Goal: Information Seeking & Learning: Learn about a topic

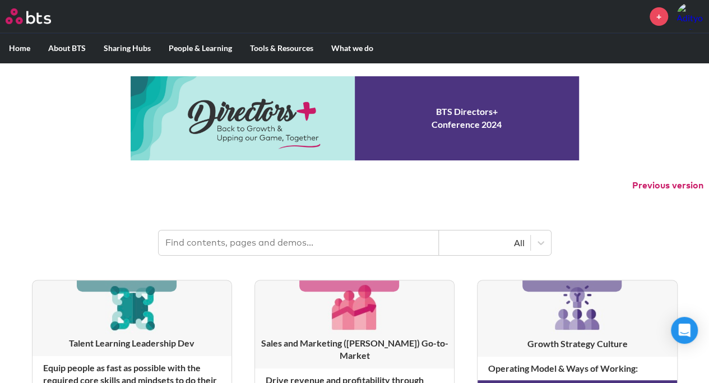
click at [391, 239] on input "text" at bounding box center [299, 242] width 280 height 25
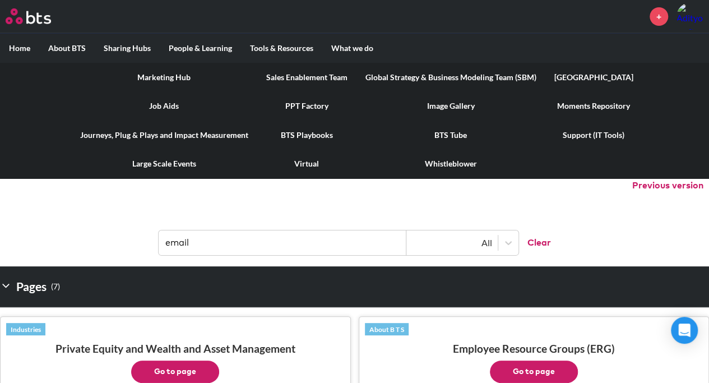
click at [576, 76] on link "[GEOGRAPHIC_DATA]" at bounding box center [593, 77] width 97 height 29
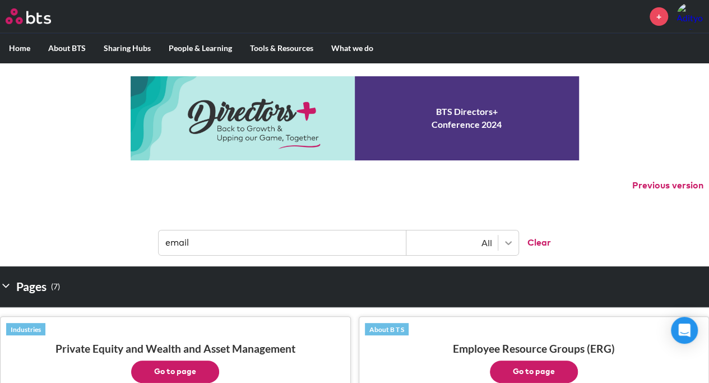
click at [499, 246] on div at bounding box center [508, 243] width 20 height 20
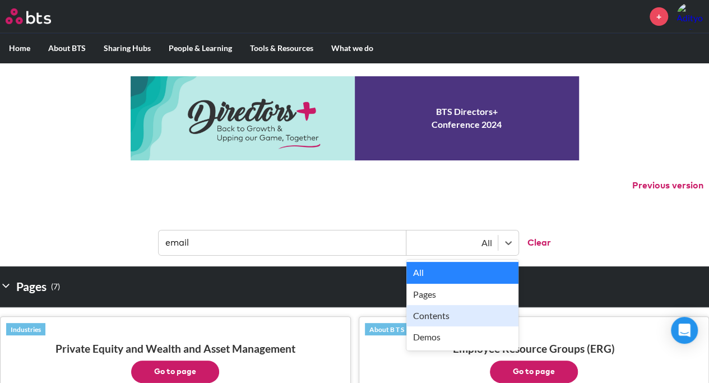
click at [582, 266] on div "Pages ( 7 )" at bounding box center [354, 286] width 709 height 40
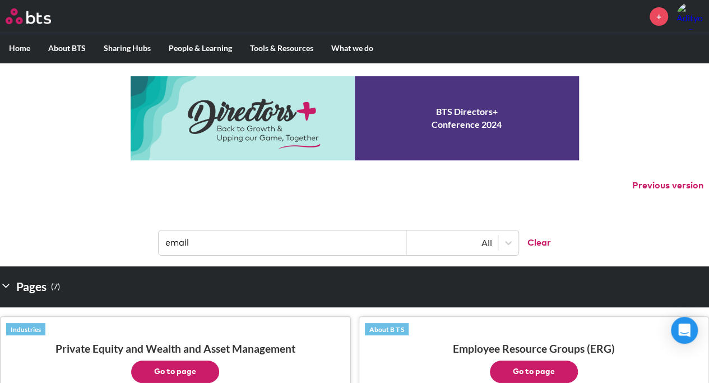
click at [175, 244] on input "email" at bounding box center [283, 242] width 248 height 25
type input "module factory"
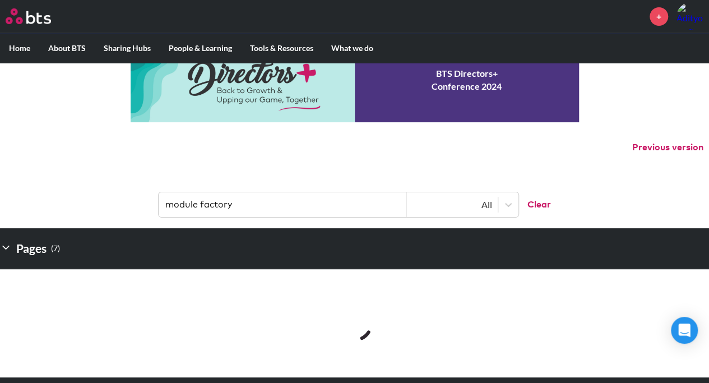
scroll to position [56, 0]
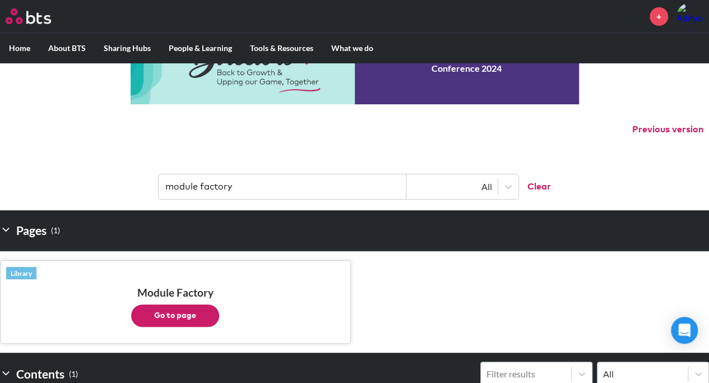
click at [185, 313] on button "Go to page" at bounding box center [175, 315] width 88 height 22
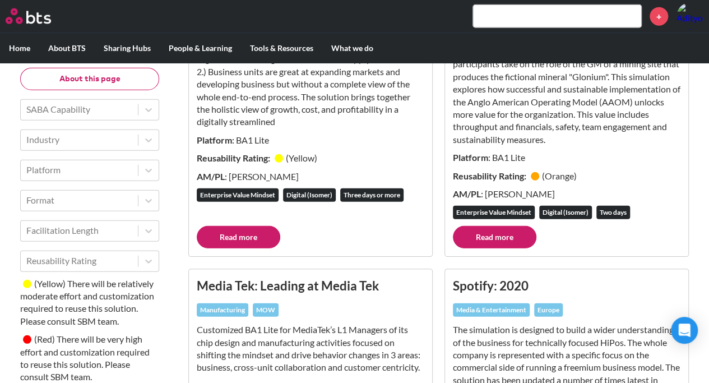
scroll to position [1962, 0]
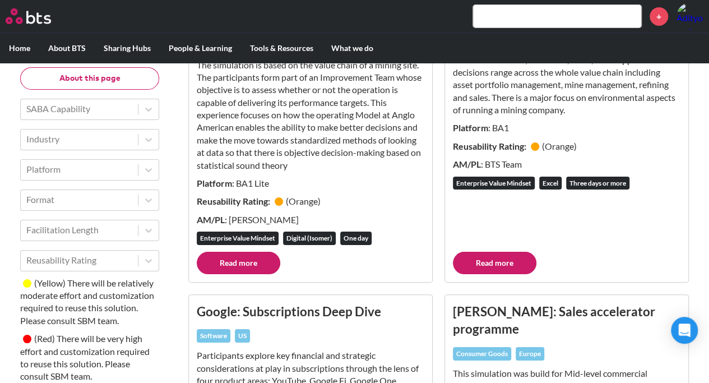
click at [545, 5] on input "text" at bounding box center [557, 16] width 168 height 22
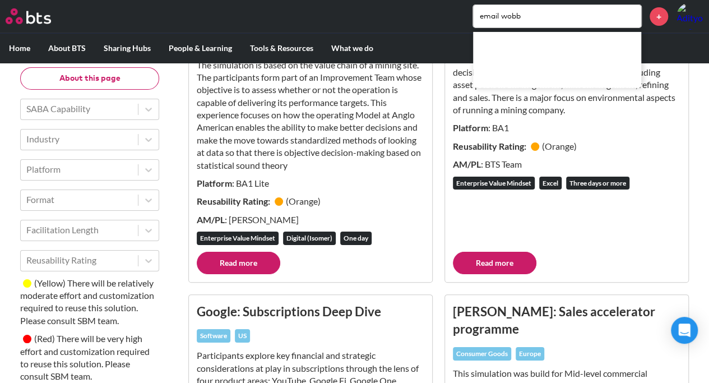
drag, startPoint x: 505, startPoint y: 14, endPoint x: 558, endPoint y: 12, distance: 53.3
click at [558, 12] on input "email wobb" at bounding box center [557, 16] width 168 height 22
type input "email"
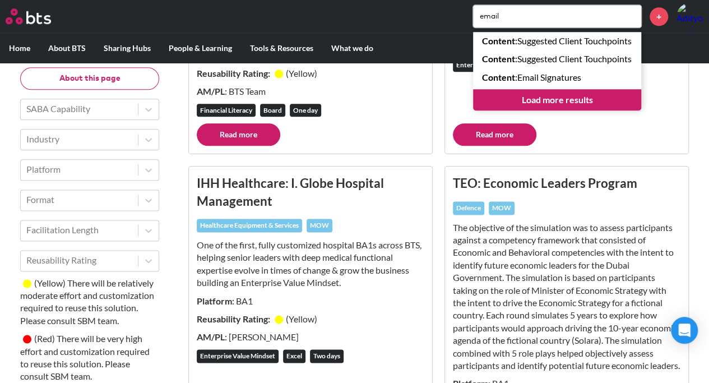
scroll to position [448, 0]
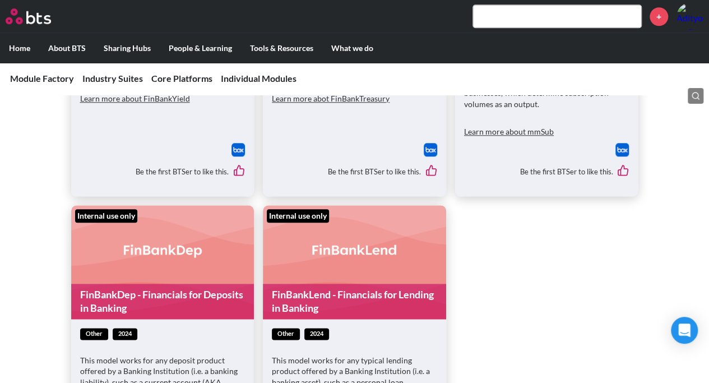
scroll to position [505, 0]
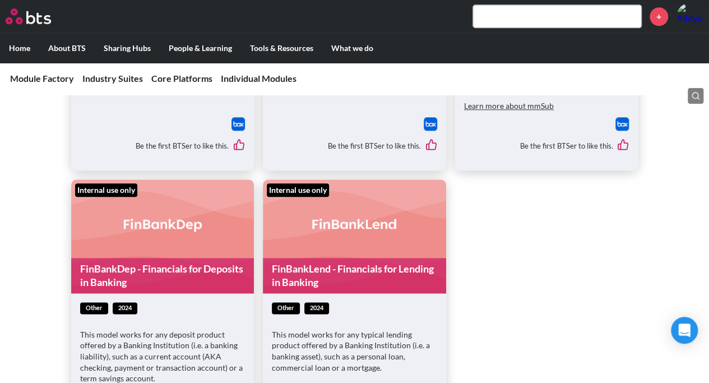
drag, startPoint x: 401, startPoint y: 221, endPoint x: 691, endPoint y: 190, distance: 290.9
click at [691, 190] on div "Banking Internal use only FinBankYield - Yield Curves and Rate Environment for …" at bounding box center [354, 145] width 709 height 650
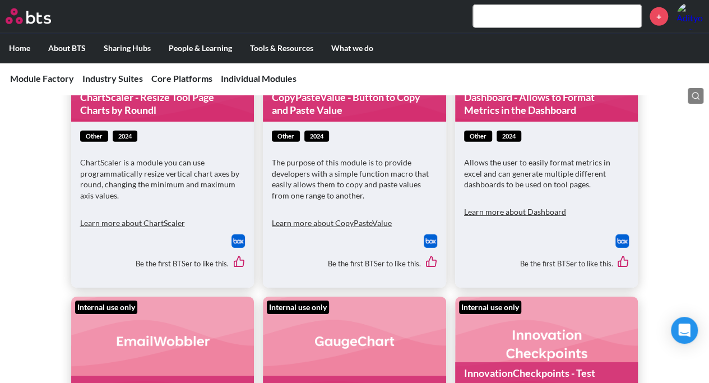
scroll to position [14408, 0]
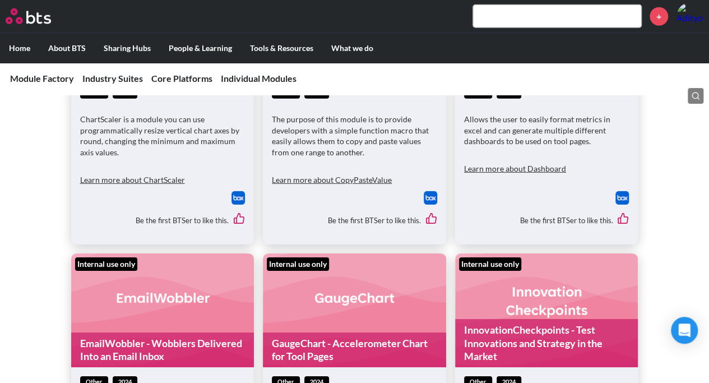
click at [121, 332] on link "EmailWobbler - Wobblers Delivered Into an Email Inbox" at bounding box center [162, 349] width 183 height 35
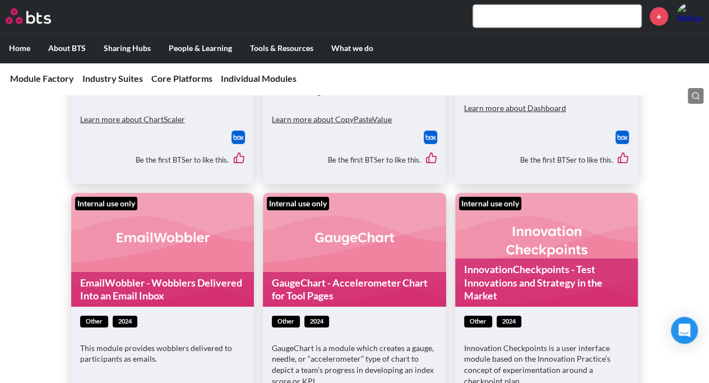
scroll to position [14520, 0]
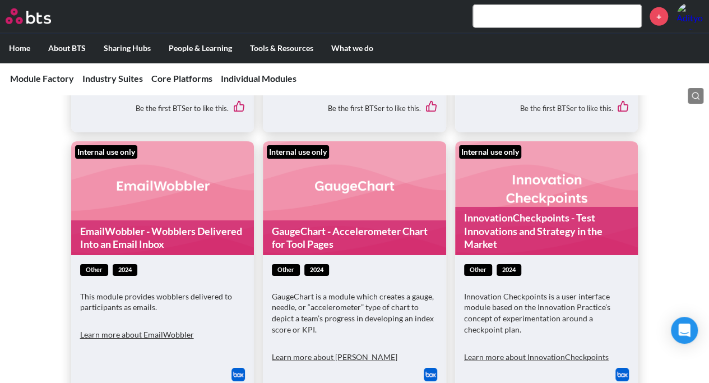
click at [172, 323] on button "Learn more about EmailWobbler" at bounding box center [137, 334] width 114 height 22
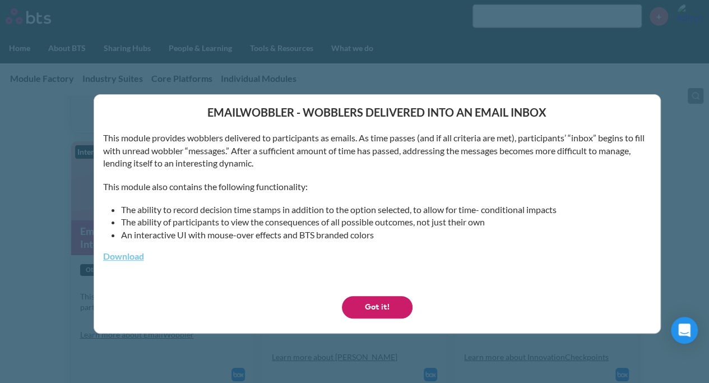
click at [223, 180] on div "This module provides wobblers delivered to participants as emails. As time pass…" at bounding box center [377, 203] width 548 height 142
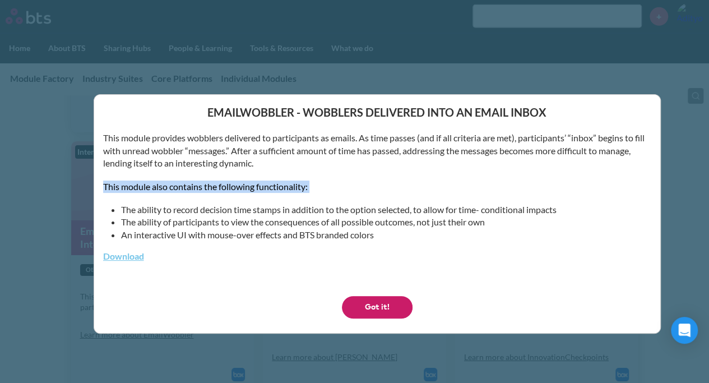
click at [223, 180] on div "This module provides wobblers delivered to participants as emails. As time pass…" at bounding box center [377, 203] width 548 height 142
click at [275, 170] on div "This module provides wobblers delivered to participants as emails. As time pass…" at bounding box center [377, 203] width 548 height 142
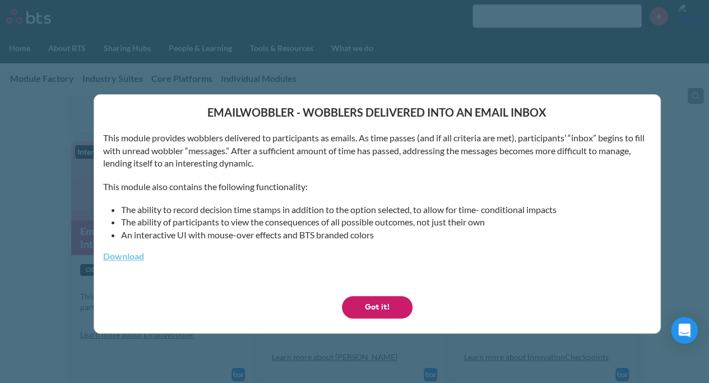
click at [274, 165] on p "This module provides wobblers delivered to participants as emails. As time pass…" at bounding box center [377, 151] width 548 height 38
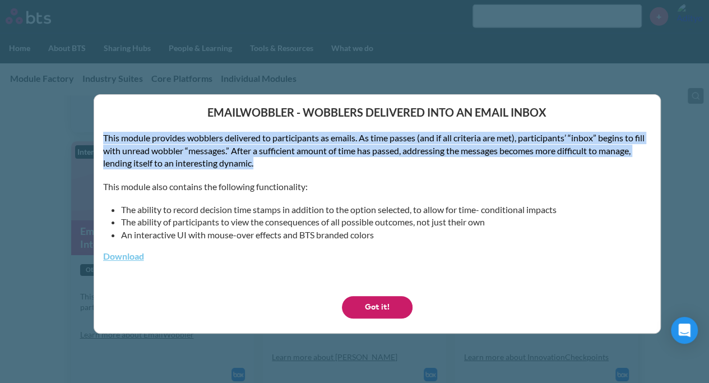
drag, startPoint x: 274, startPoint y: 165, endPoint x: 85, endPoint y: 138, distance: 190.8
click at [85, 138] on div "EmailWobbler - Wobblers Delivered Into an Email Inbox This module provides wobb…" at bounding box center [354, 191] width 709 height 383
click at [386, 141] on p "This module provides wobblers delivered to participants as emails. As time pass…" at bounding box center [377, 151] width 548 height 38
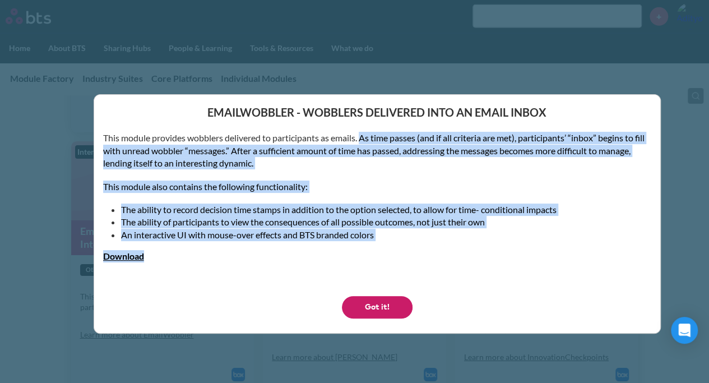
drag, startPoint x: 360, startPoint y: 140, endPoint x: 422, endPoint y: 243, distance: 120.7
click at [422, 243] on div "This module provides wobblers delivered to participants as emails. As time pass…" at bounding box center [377, 203] width 548 height 142
